Goal: Find specific page/section: Find specific page/section

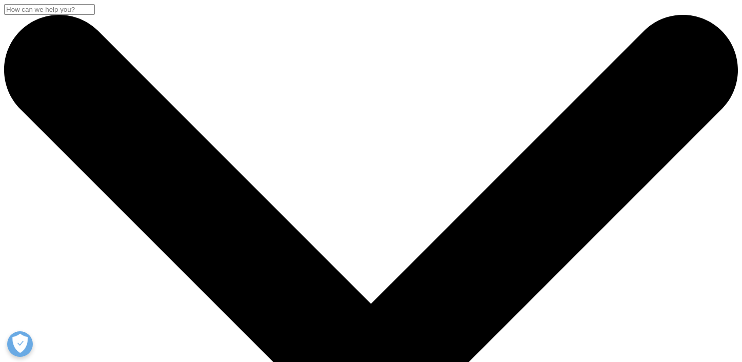
scroll to position [567, 605]
